Goal: Navigation & Orientation: Find specific page/section

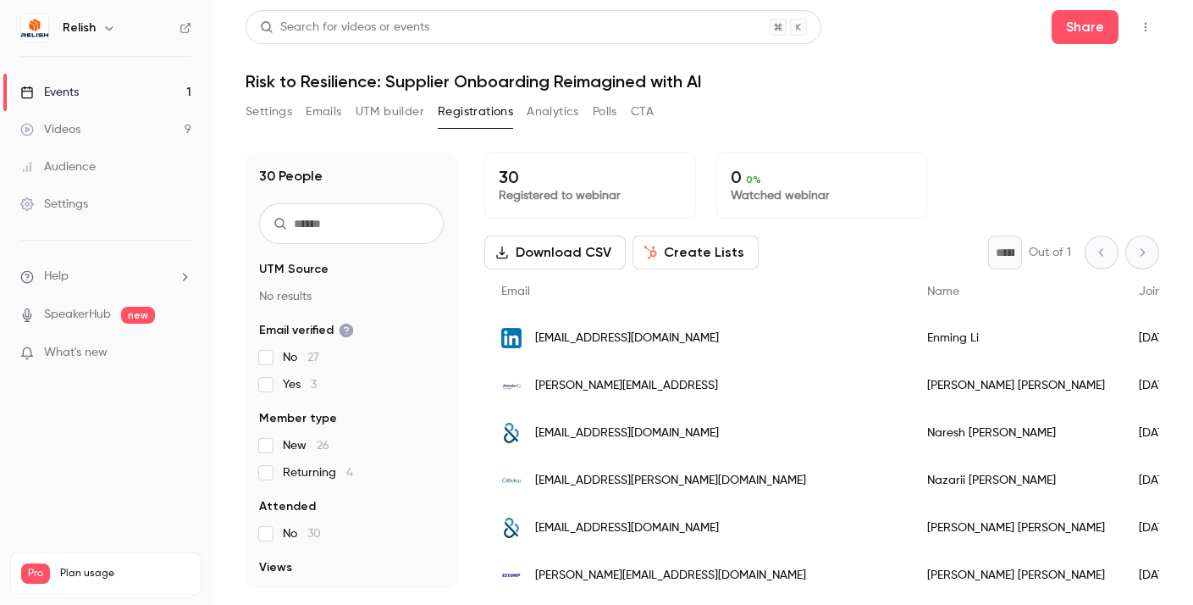
scroll to position [59, 0]
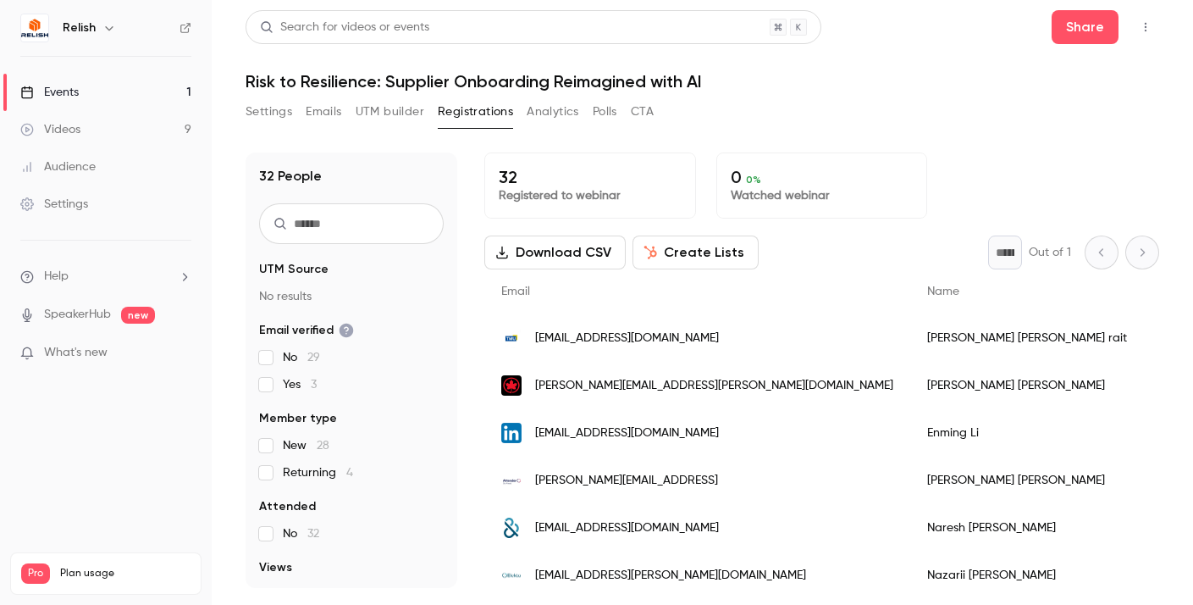
click at [67, 86] on div "Events" at bounding box center [49, 92] width 58 height 17
